Goal: Information Seeking & Learning: Learn about a topic

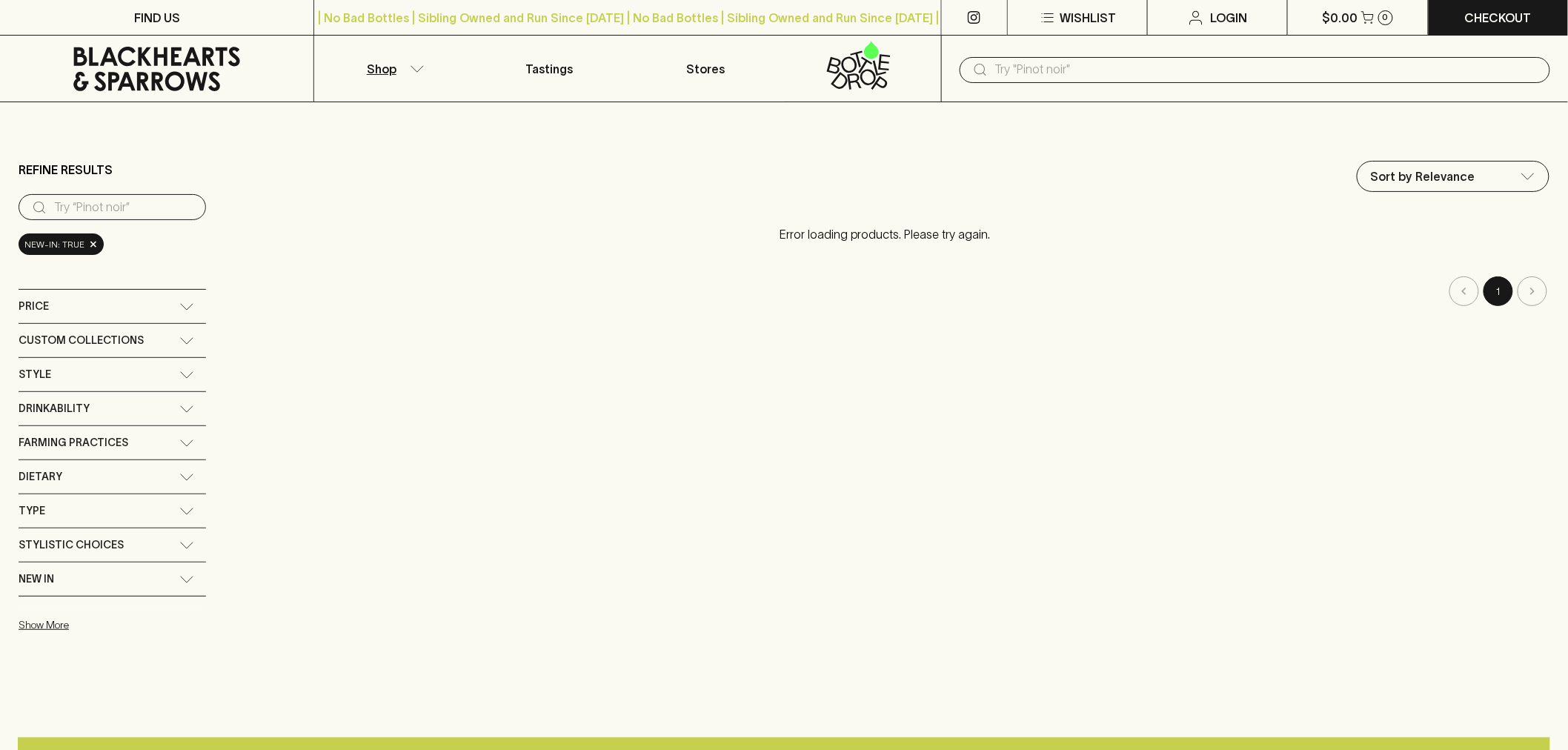
click at [1018, 71] on input "text" at bounding box center [1266, 69] width 543 height 24
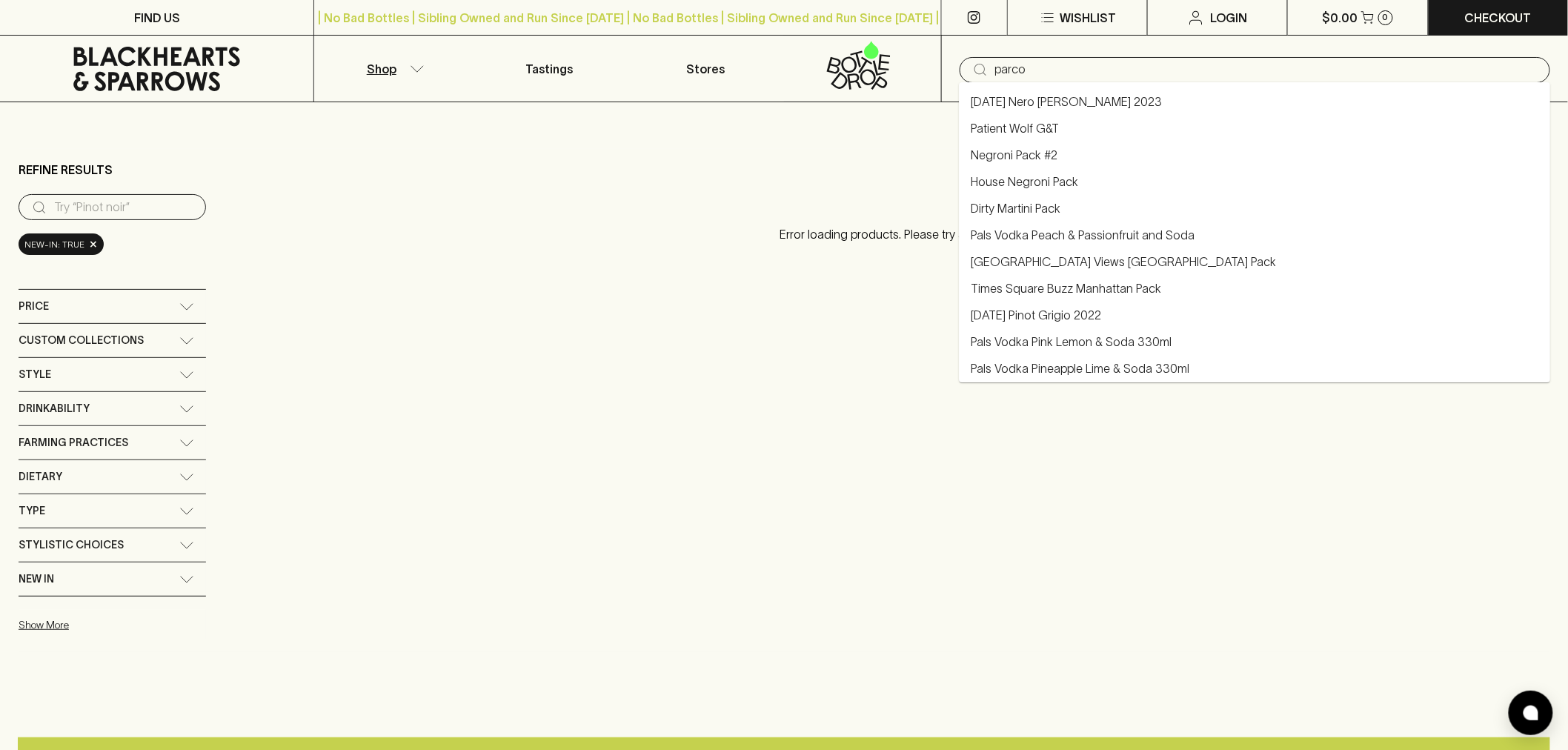
type input "parco"
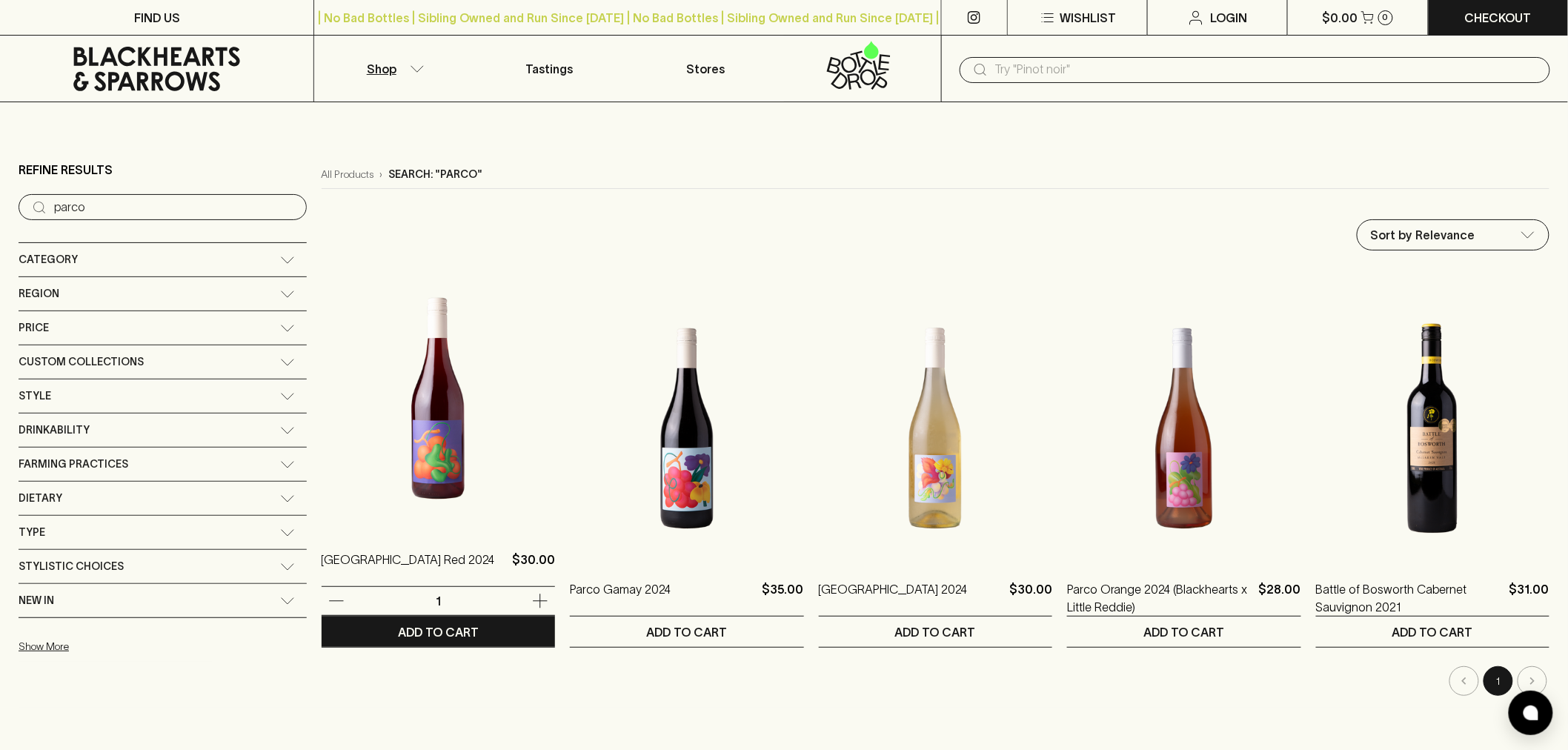
click at [353, 406] on img at bounding box center [438, 398] width 233 height 259
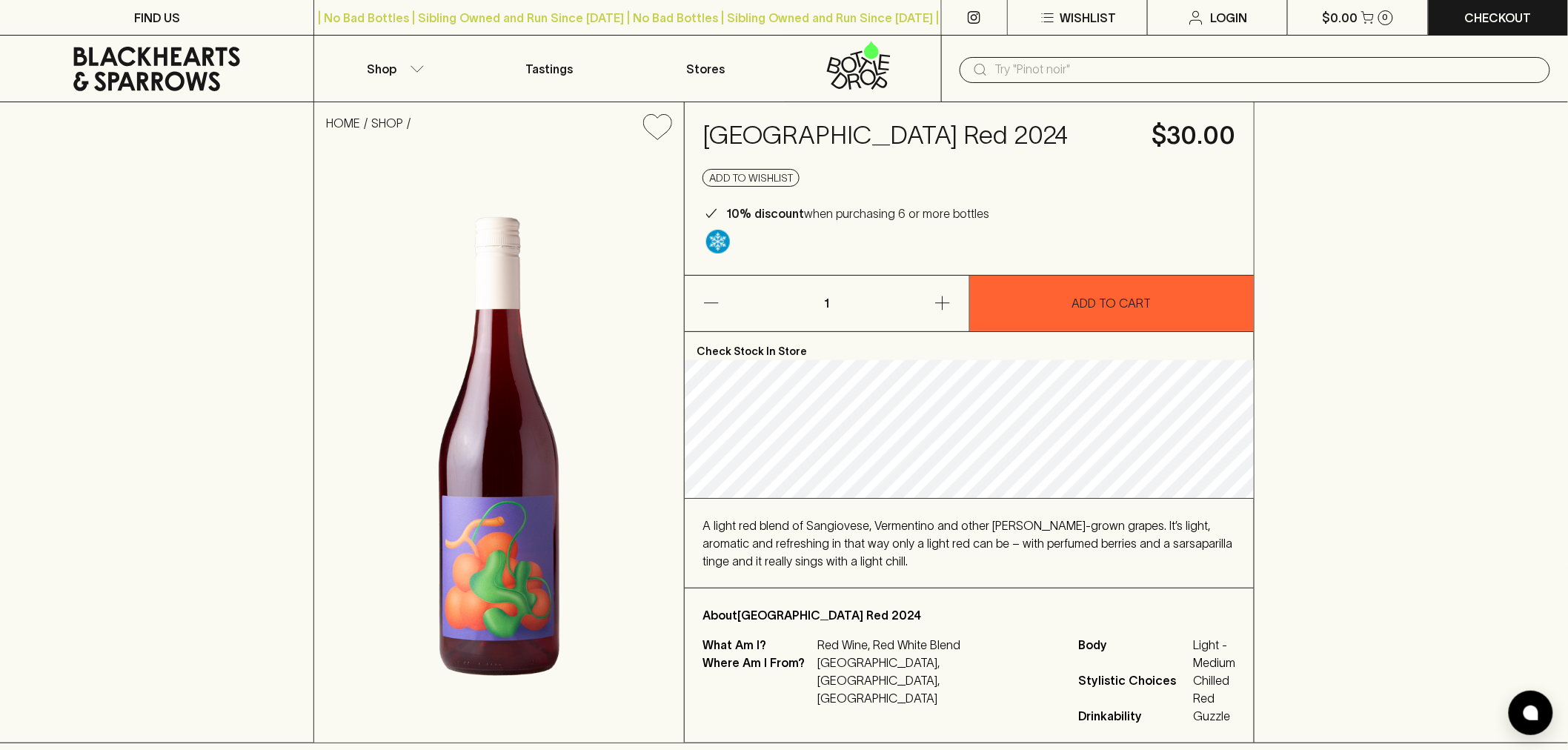
click at [1023, 79] on input "text" at bounding box center [1266, 69] width 543 height 24
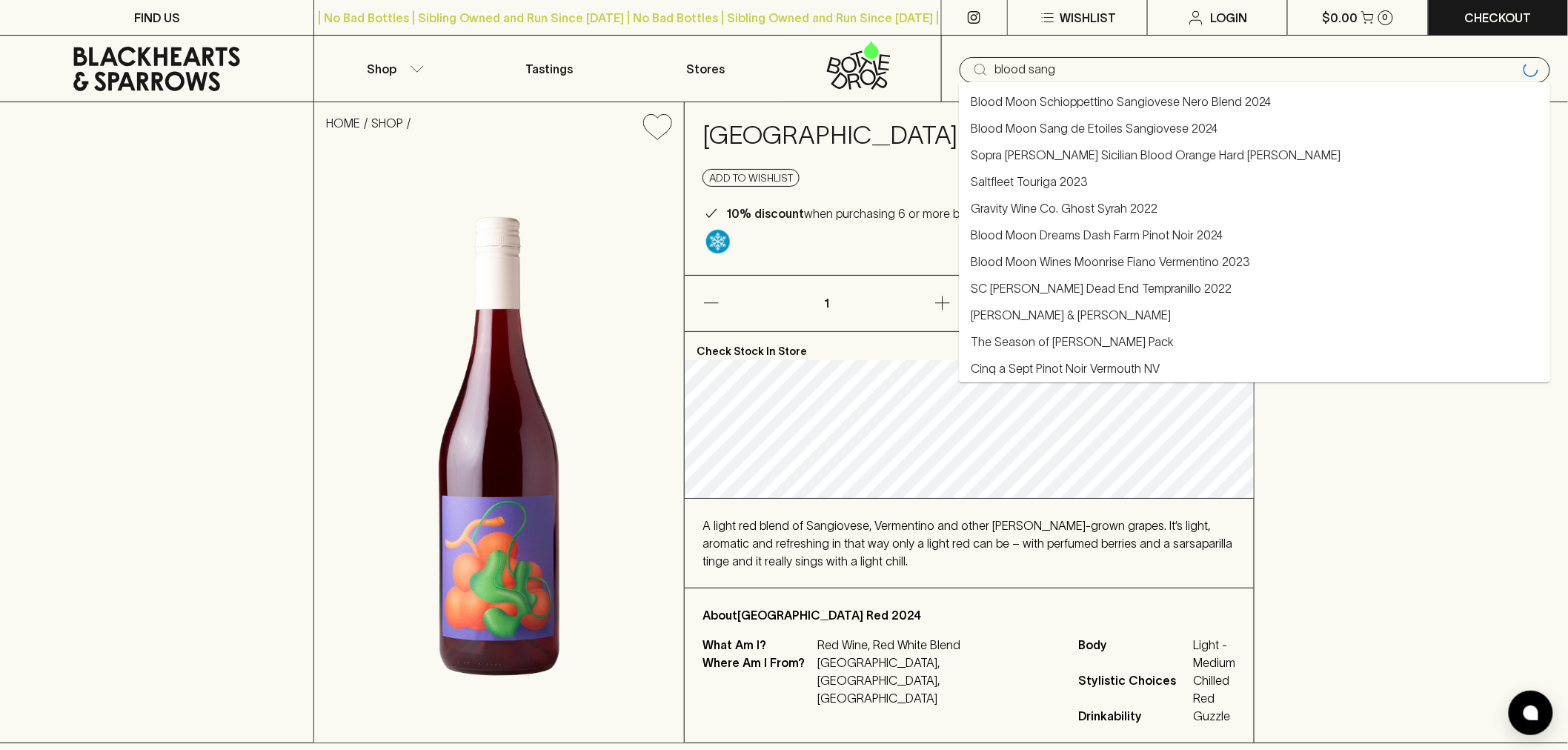
type input "blood sang"
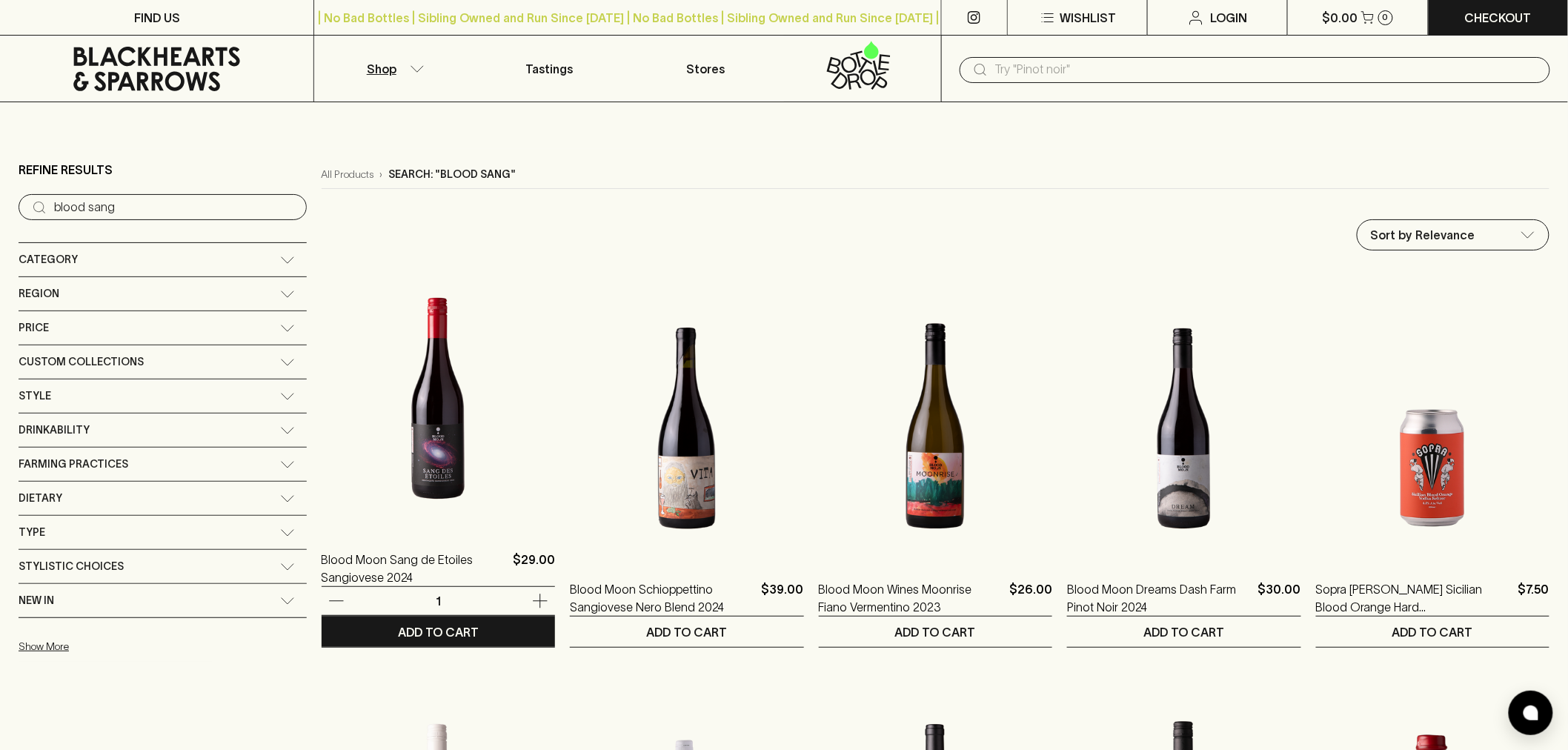
click at [365, 460] on img at bounding box center [438, 398] width 233 height 259
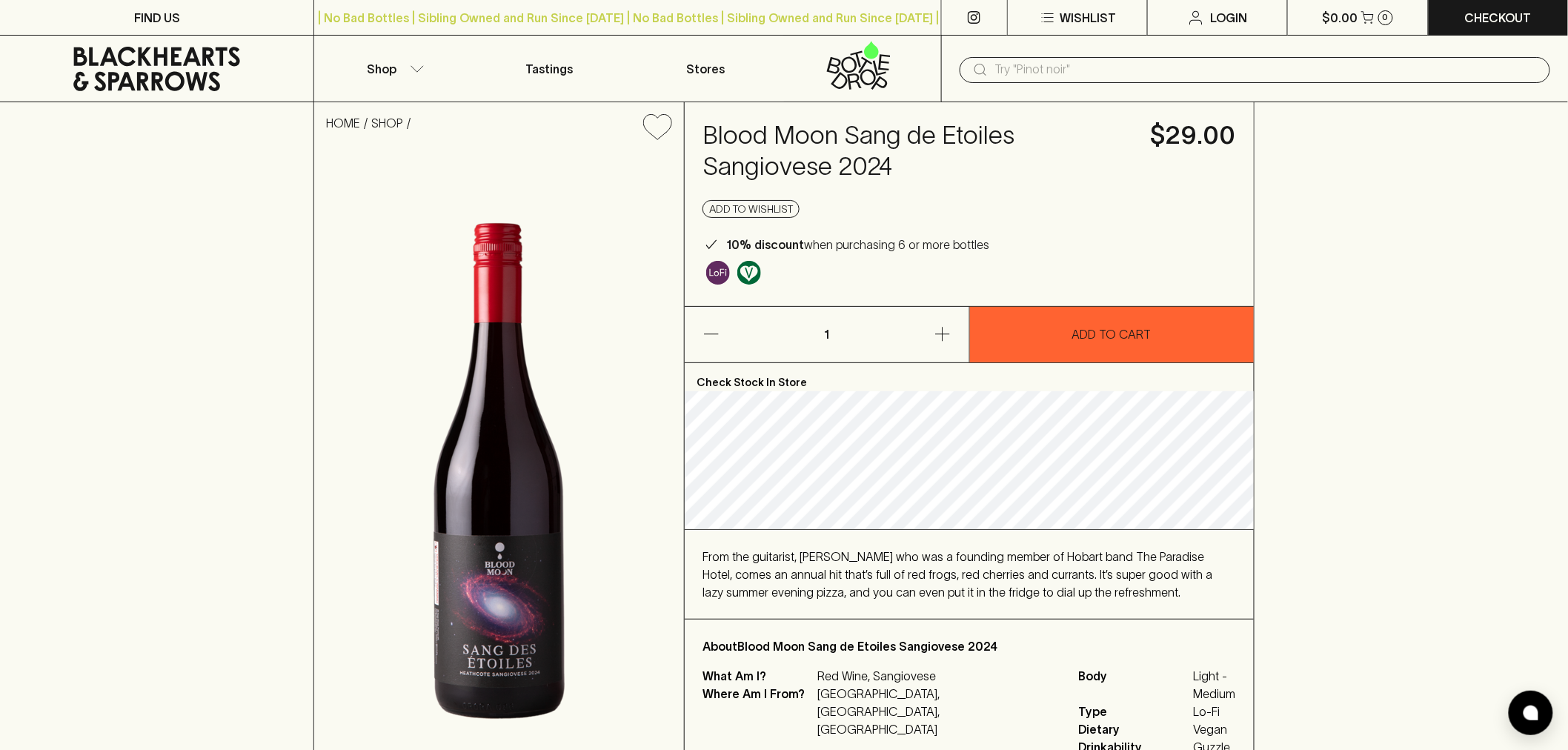
click at [76, 96] on link at bounding box center [157, 69] width 314 height 66
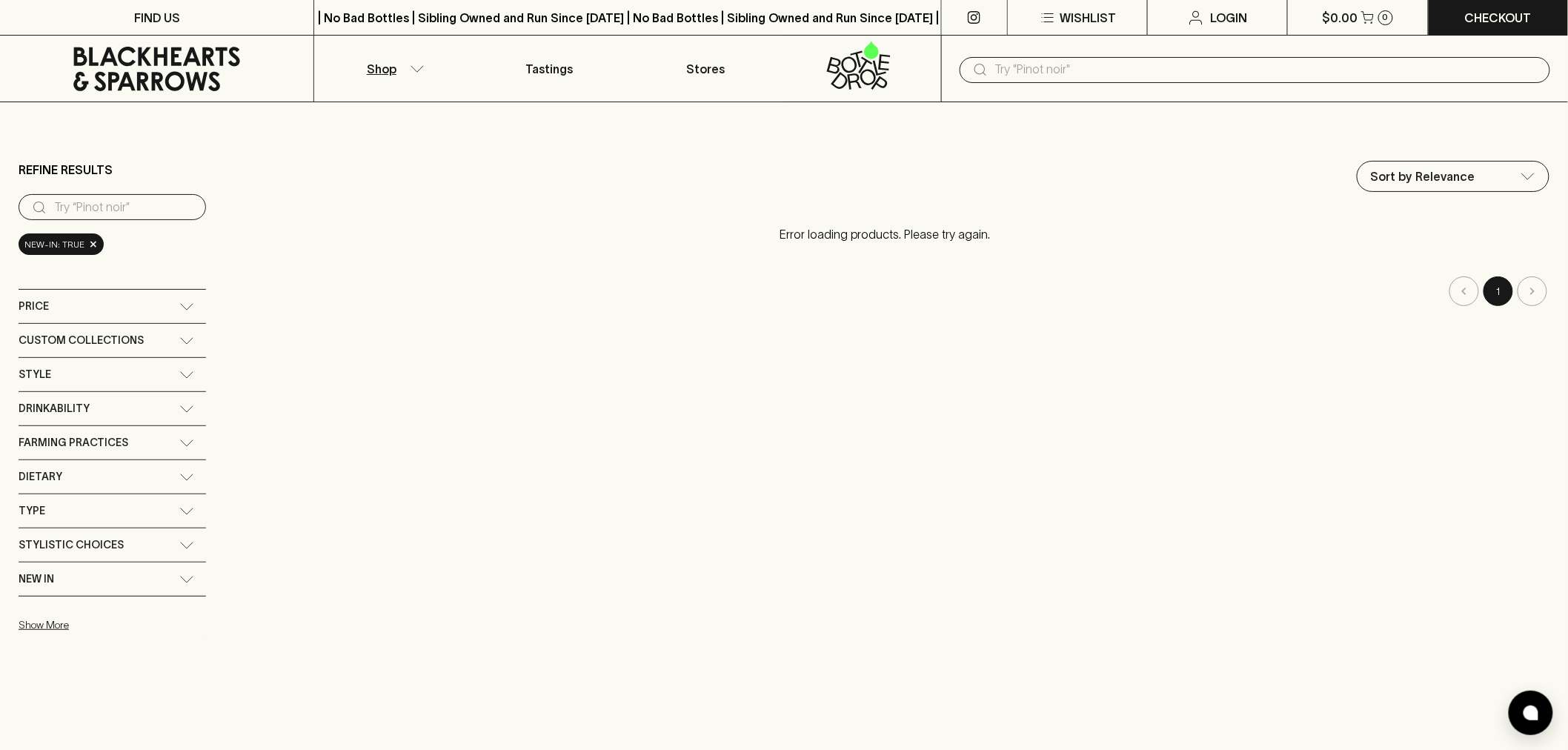
click at [1033, 66] on input "text" at bounding box center [1266, 69] width 543 height 24
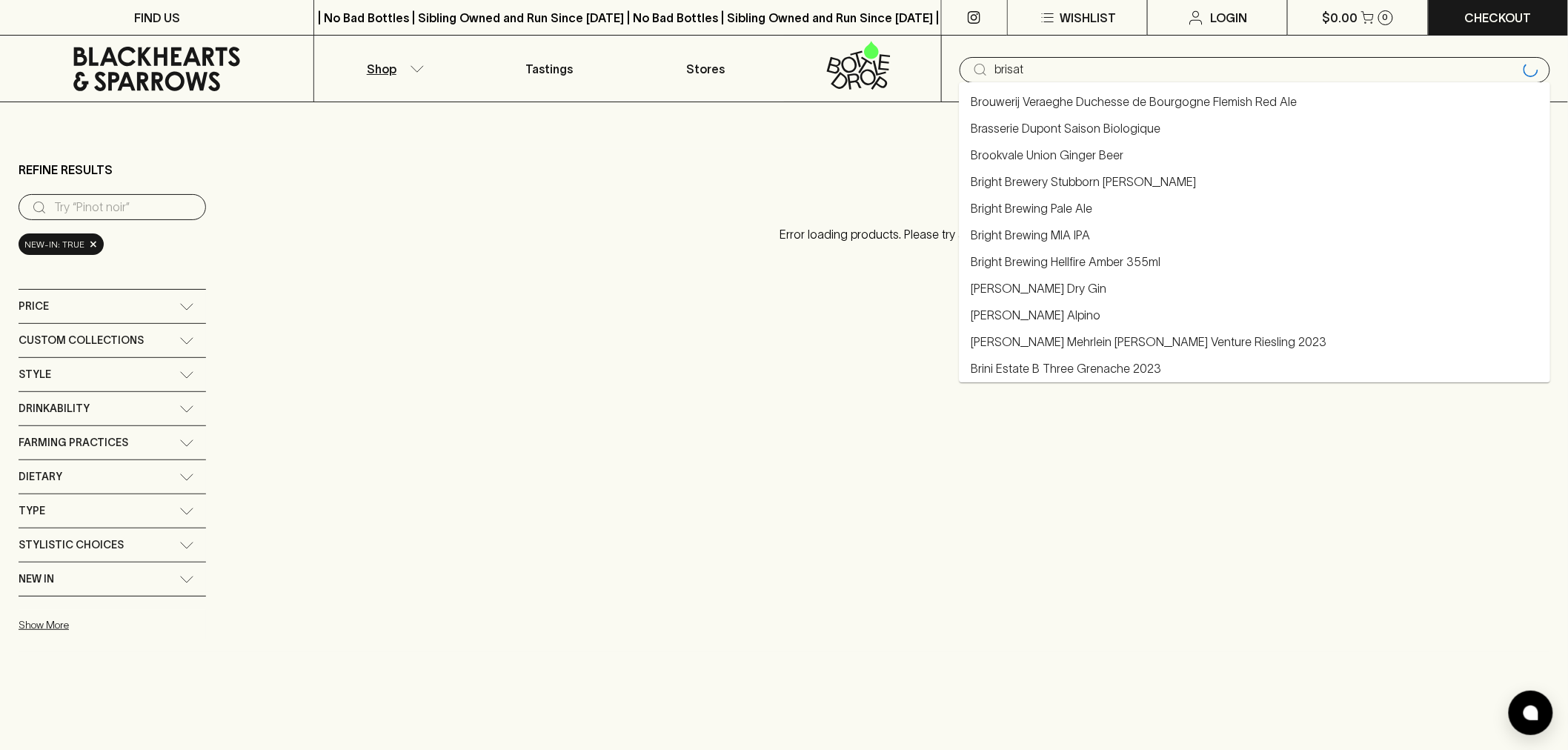
type input "brisat"
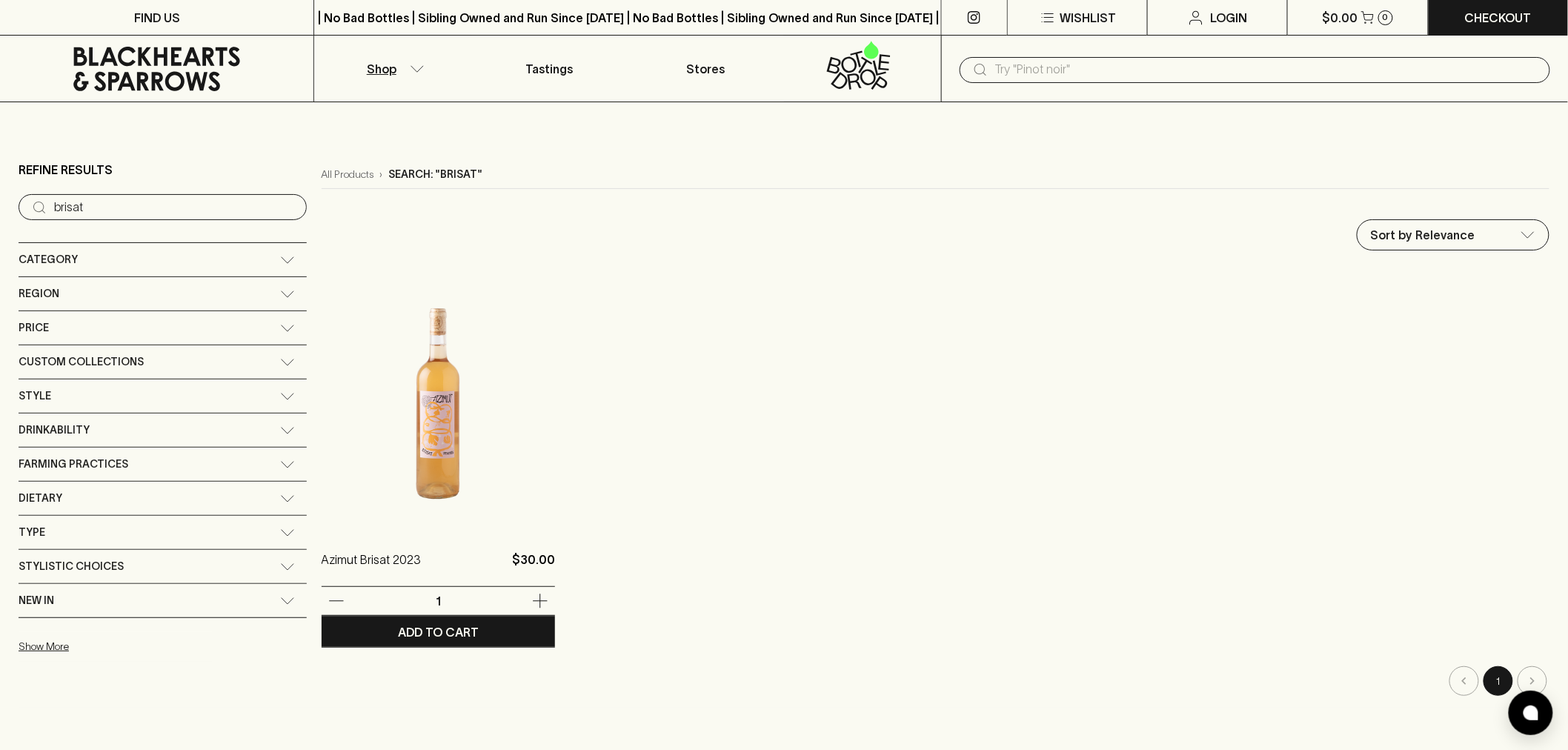
click at [380, 427] on img at bounding box center [438, 398] width 233 height 259
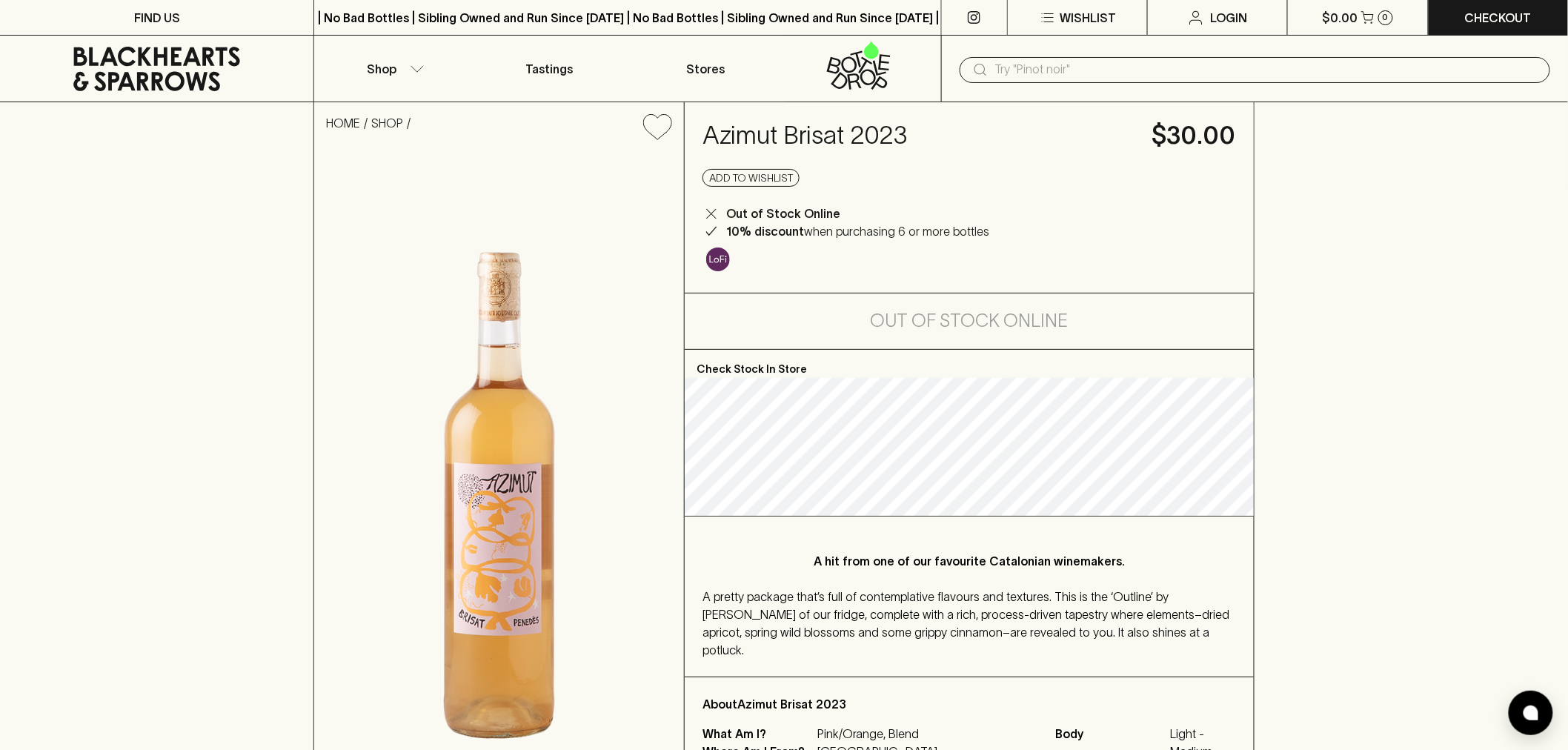
click at [153, 75] on icon at bounding box center [156, 69] width 167 height 45
